Goal: Transaction & Acquisition: Purchase product/service

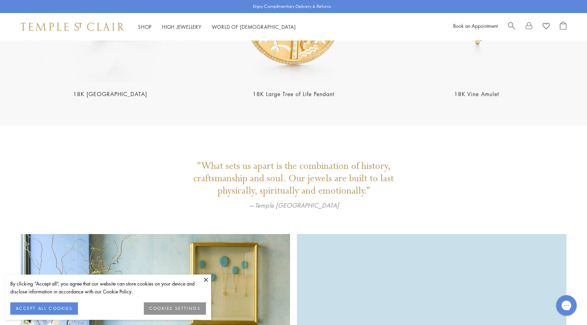
scroll to position [1883, 0]
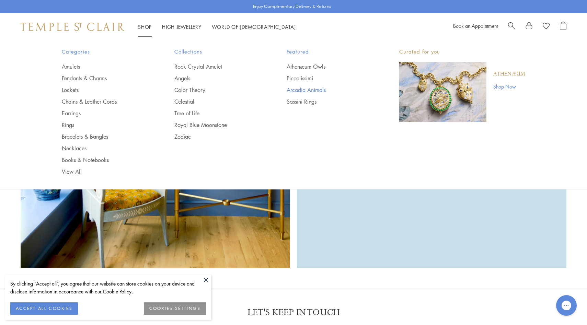
click at [308, 89] on link "Arcadia Animals" at bounding box center [329, 90] width 85 height 8
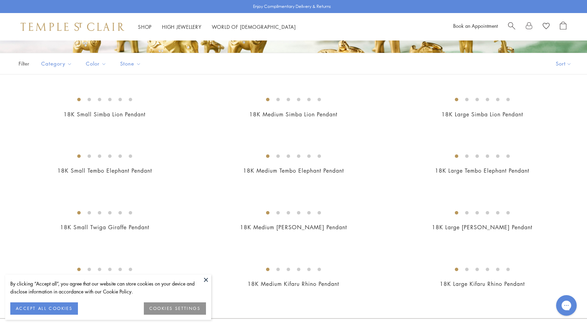
scroll to position [58, 0]
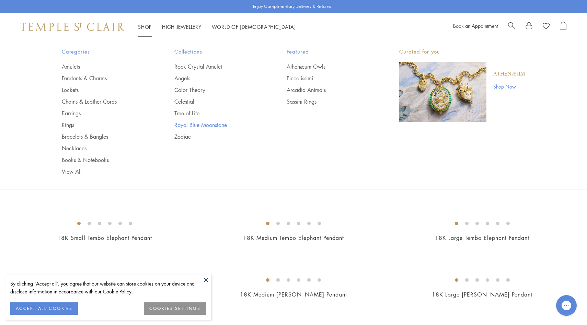
click at [189, 124] on link "Royal Blue Moonstone" at bounding box center [216, 125] width 85 height 8
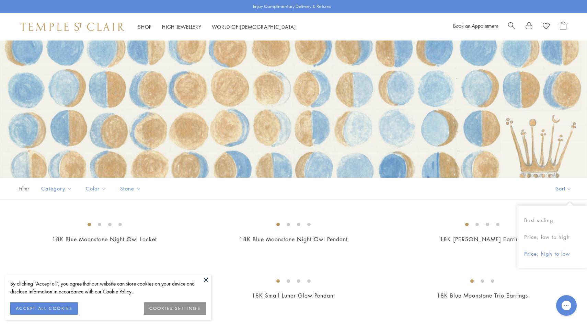
click at [554, 255] on button "Price, high to low" at bounding box center [552, 253] width 70 height 17
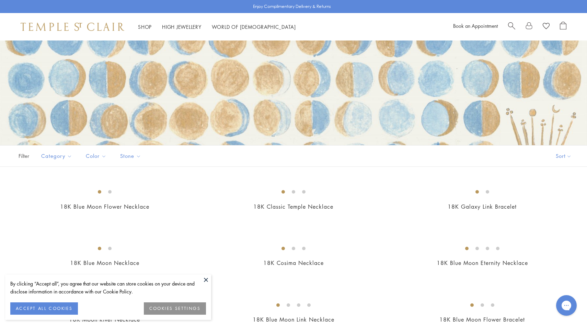
scroll to position [53, 0]
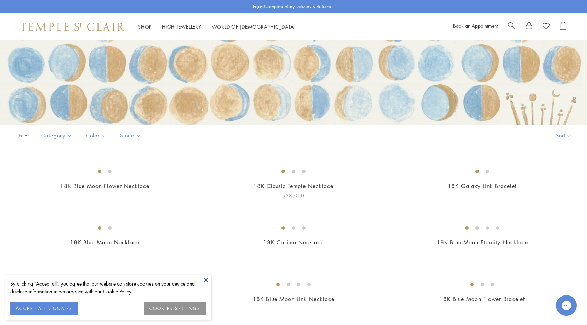
click at [0, 0] on img at bounding box center [0, 0] width 0 height 0
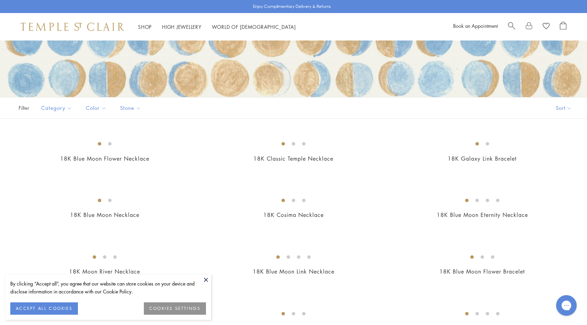
scroll to position [137, 0]
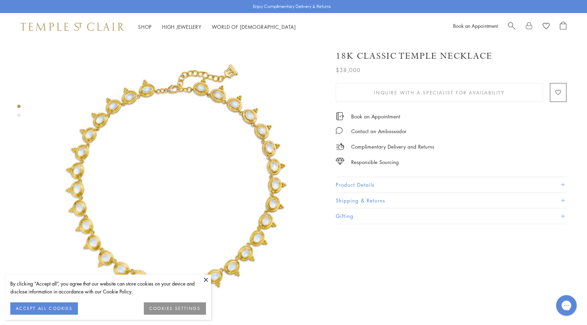
click at [99, 26] on img at bounding box center [73, 27] width 104 height 8
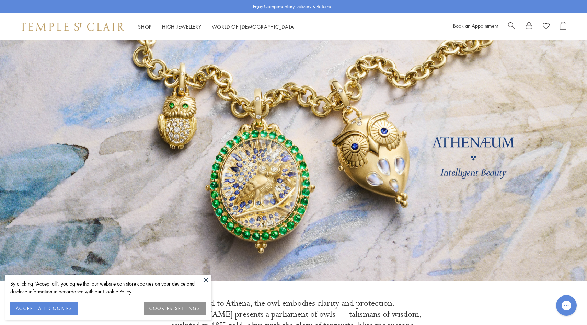
click at [512, 27] on span "Search" at bounding box center [511, 25] width 7 height 7
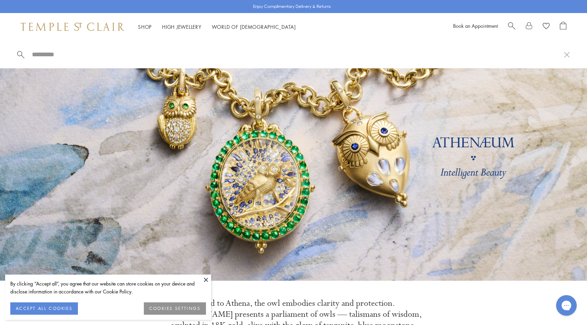
click at [296, 39] on div "Shop Shop Categories Amulets Pendants & Charms Lockets Chains & Leather Cords E…" at bounding box center [293, 26] width 587 height 27
click at [264, 54] on input "search" at bounding box center [297, 54] width 533 height 8
type input "*****"
